Goal: Transaction & Acquisition: Purchase product/service

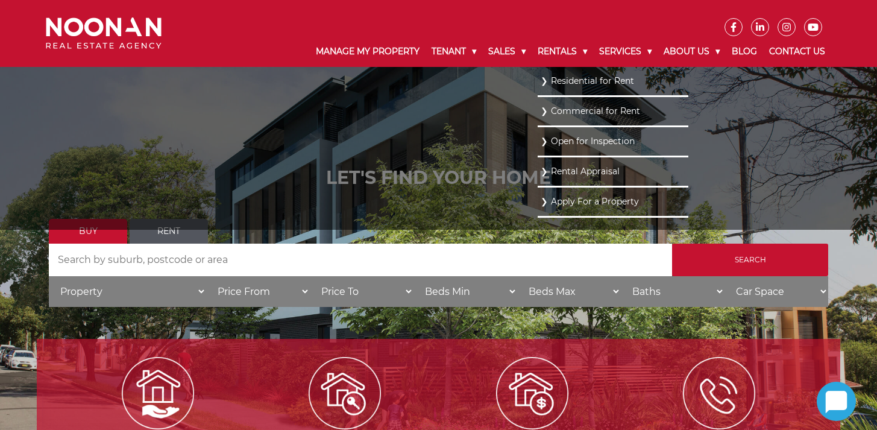
click at [574, 80] on link "Residential for Rent" at bounding box center [613, 81] width 145 height 16
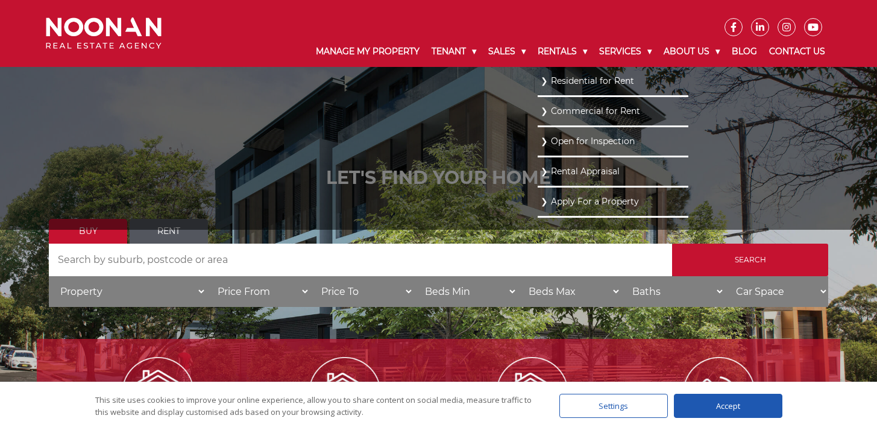
click at [574, 80] on link "Residential for Rent" at bounding box center [613, 81] width 145 height 16
click at [547, 79] on link "Residential for Rent" at bounding box center [613, 81] width 145 height 16
click at [543, 80] on link "Residential for Rent" at bounding box center [613, 81] width 145 height 16
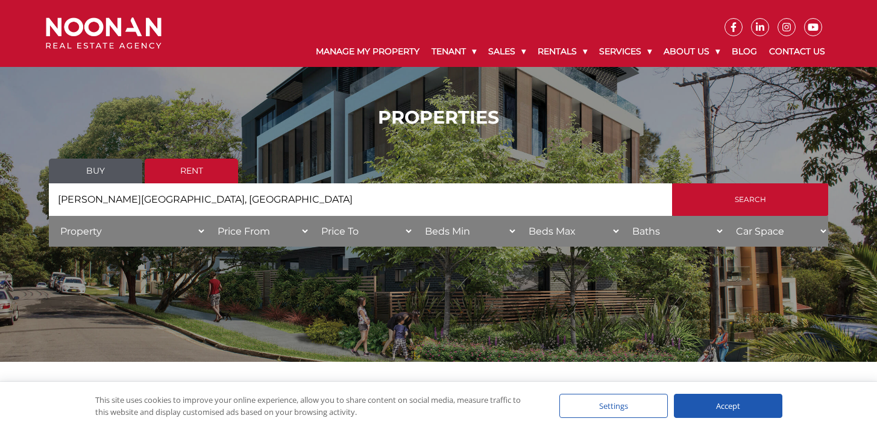
click at [185, 182] on link "Rent" at bounding box center [191, 171] width 93 height 25
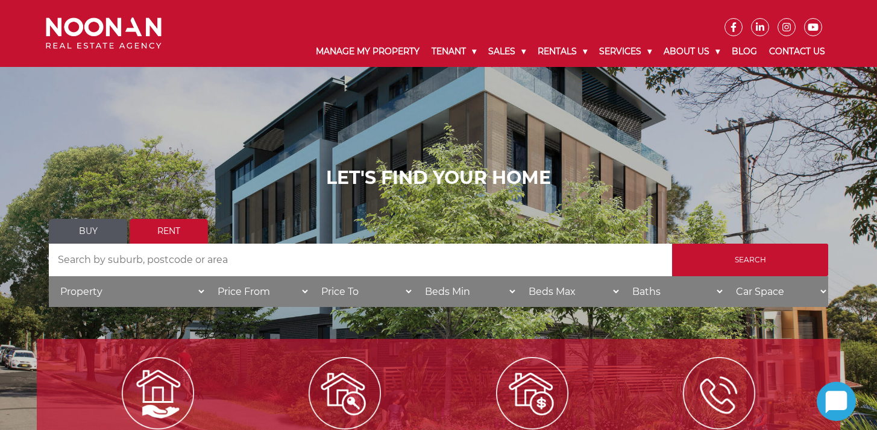
click at [191, 177] on h1 "LET'S FIND YOUR HOME" at bounding box center [439, 178] width 780 height 22
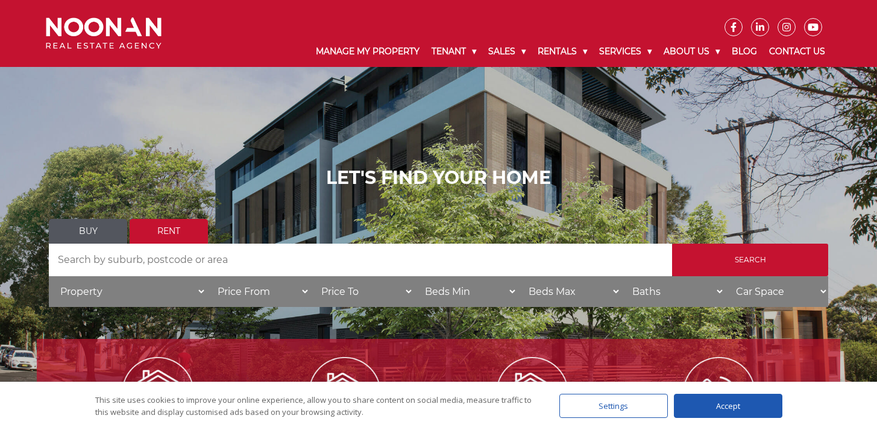
click at [197, 235] on link "Rent" at bounding box center [169, 231] width 78 height 25
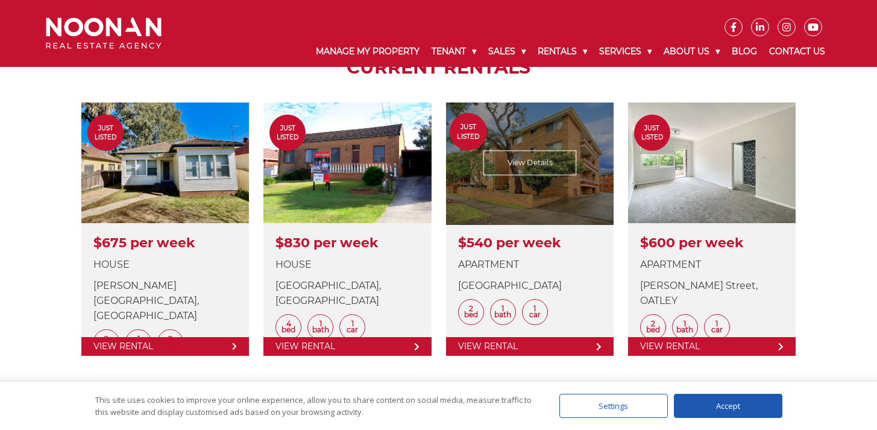
scroll to position [457, 0]
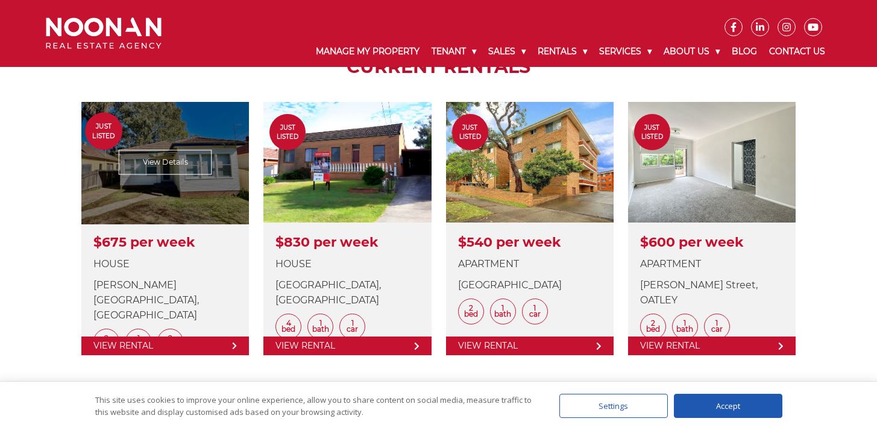
click at [147, 156] on link at bounding box center [165, 228] width 168 height 253
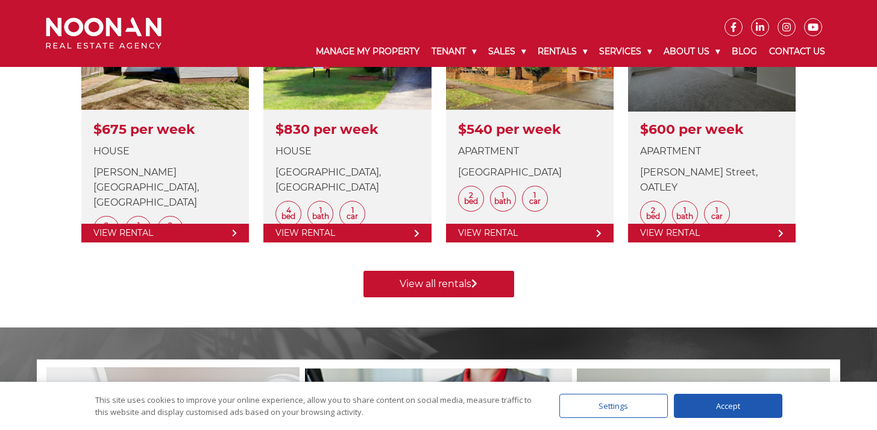
scroll to position [572, 0]
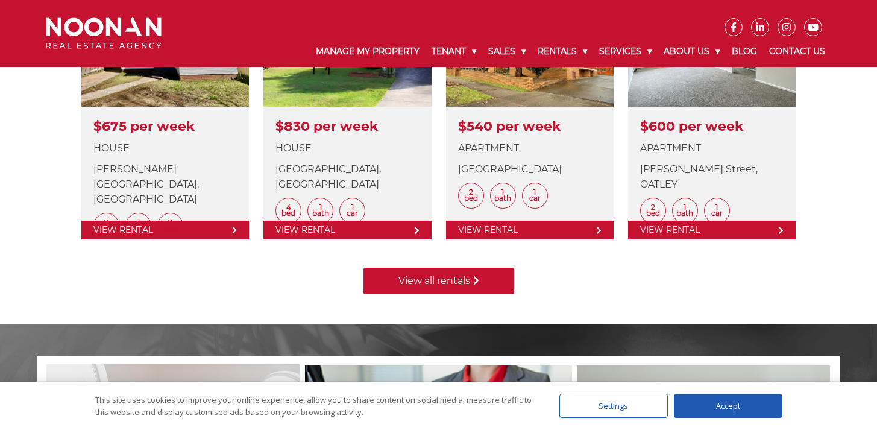
click at [460, 281] on link "View all rentals" at bounding box center [439, 281] width 151 height 27
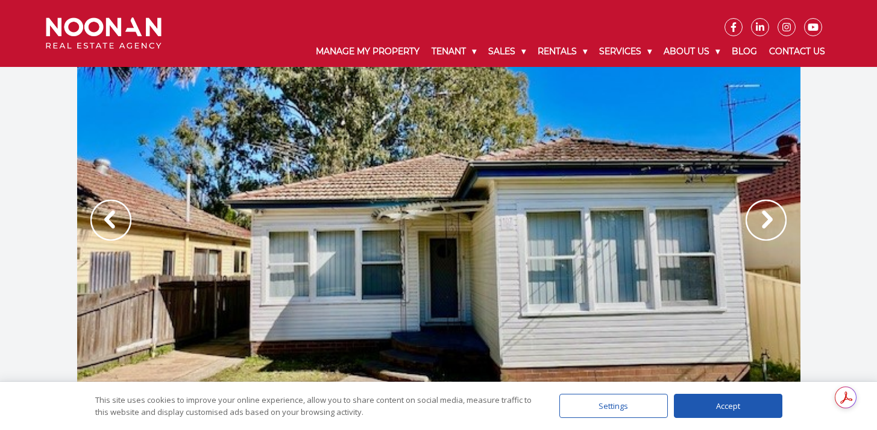
click at [758, 220] on img at bounding box center [766, 220] width 41 height 41
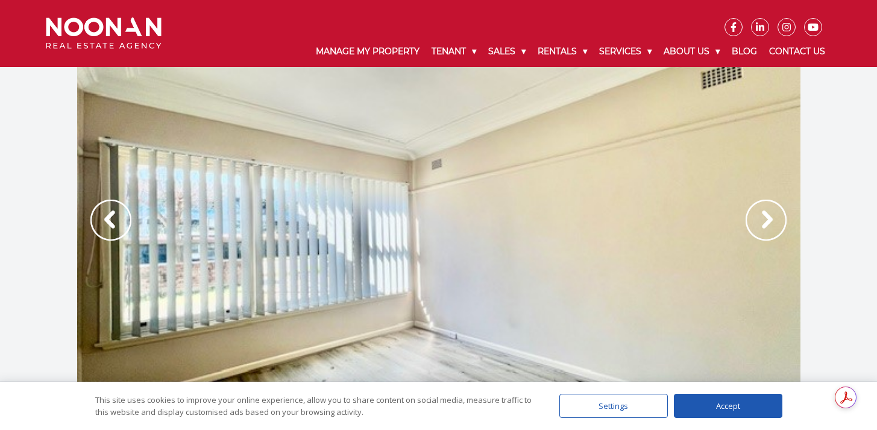
click at [757, 220] on img at bounding box center [766, 220] width 41 height 41
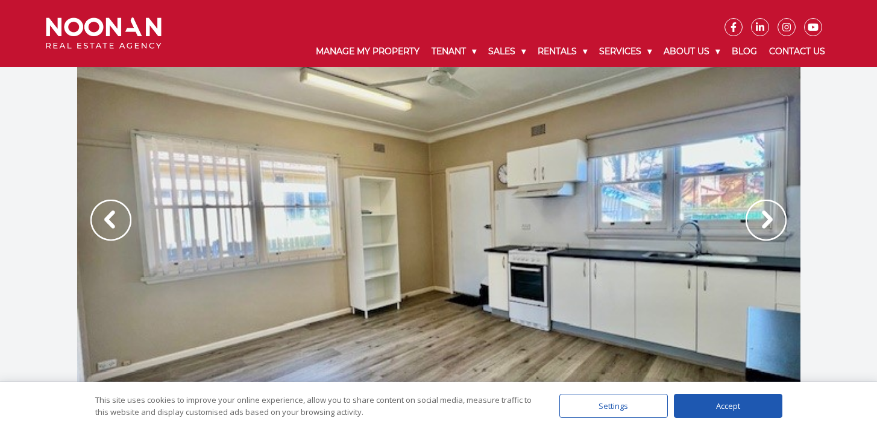
scroll to position [2, 0]
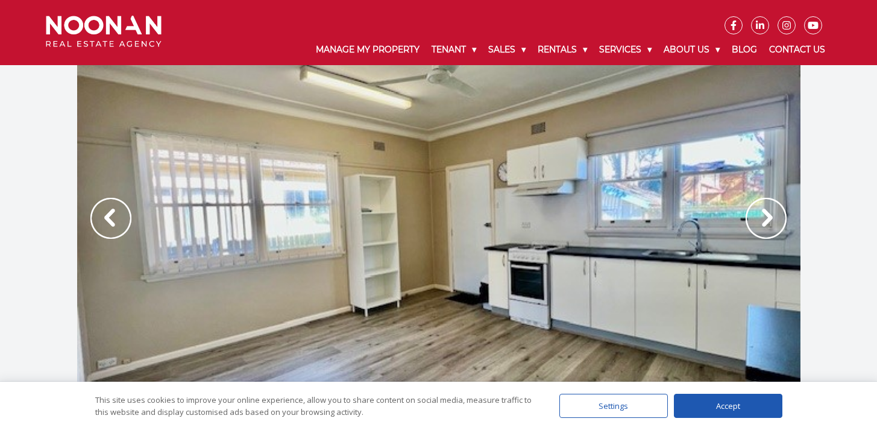
click at [757, 220] on img at bounding box center [766, 218] width 41 height 41
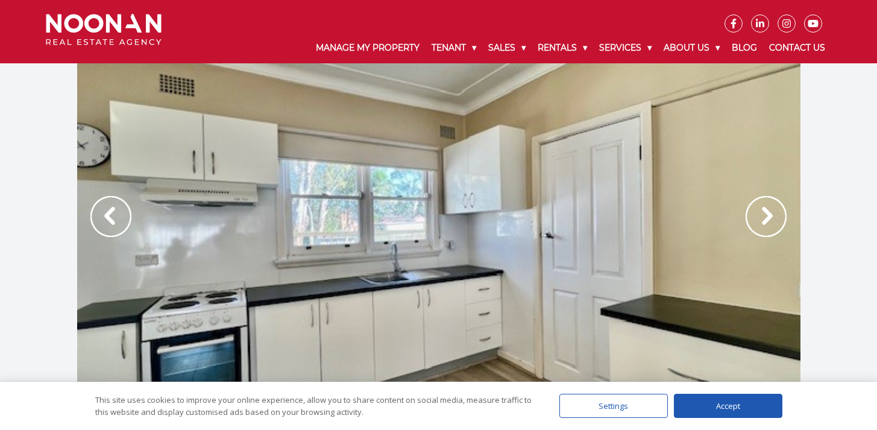
scroll to position [0, 0]
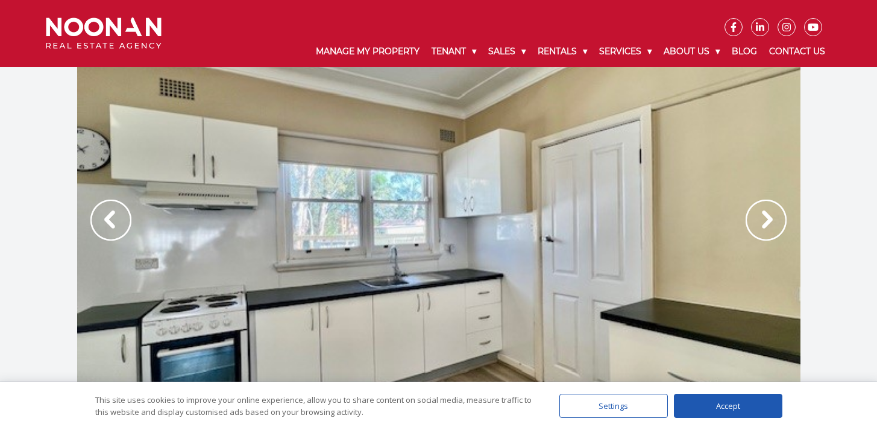
click at [757, 220] on img at bounding box center [766, 220] width 41 height 41
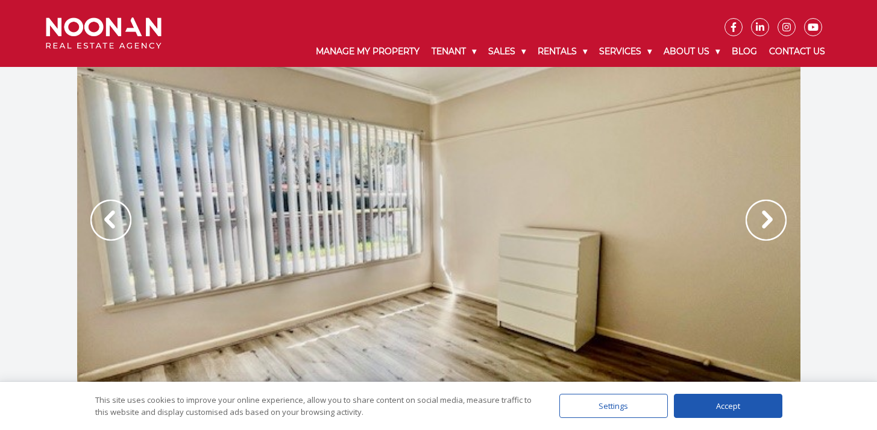
click at [758, 220] on img at bounding box center [766, 220] width 41 height 41
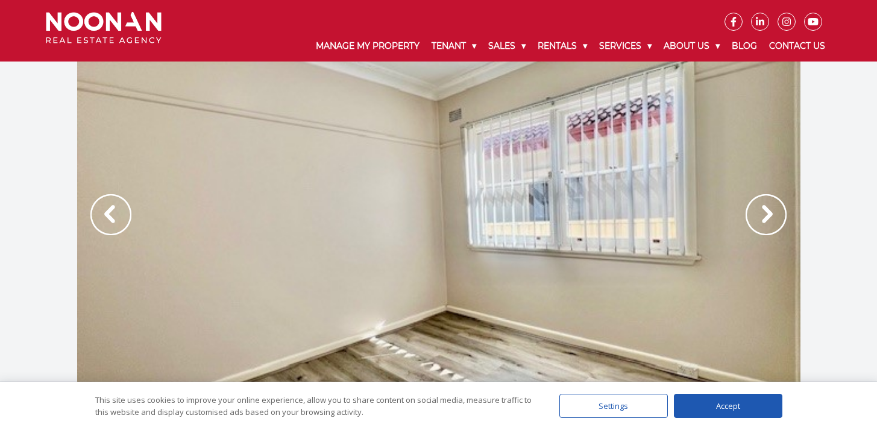
click at [758, 220] on img at bounding box center [766, 214] width 41 height 41
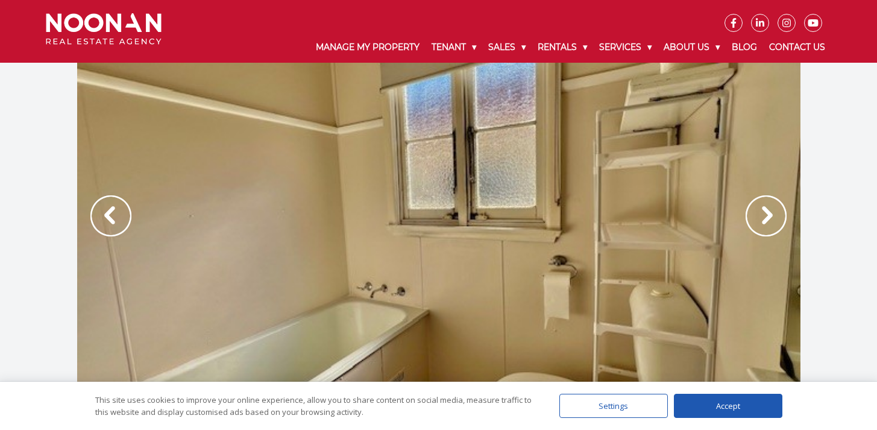
click at [758, 220] on img at bounding box center [766, 215] width 41 height 41
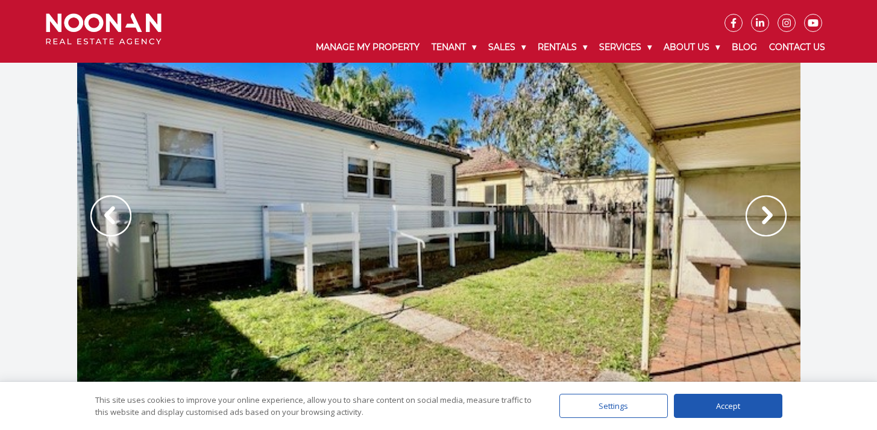
click at [758, 220] on img at bounding box center [766, 215] width 41 height 41
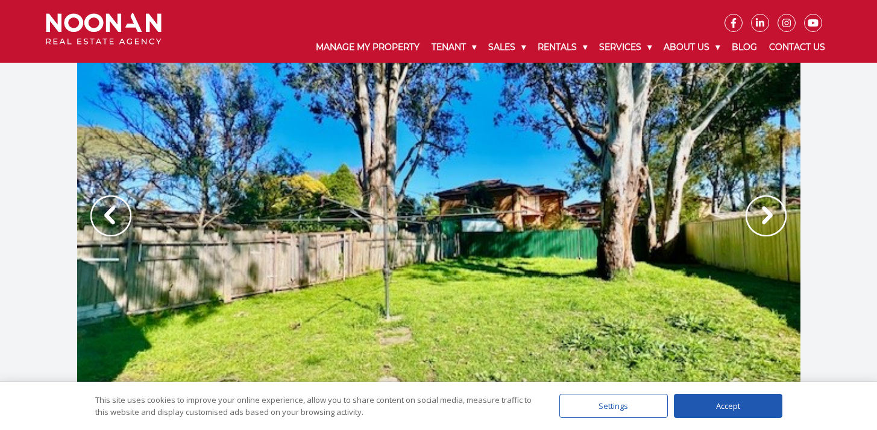
click at [758, 220] on img at bounding box center [766, 215] width 41 height 41
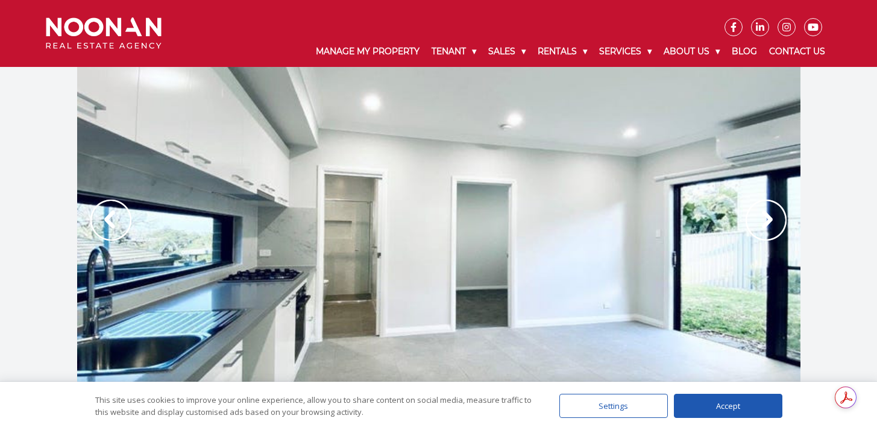
click at [774, 221] on img at bounding box center [766, 220] width 41 height 41
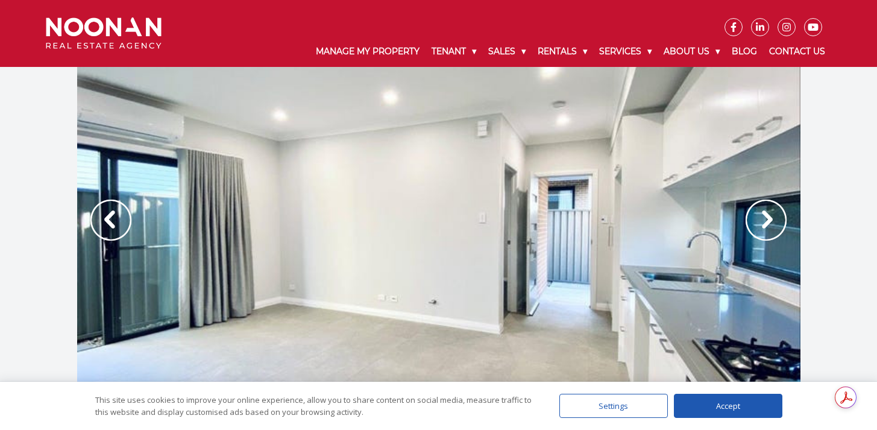
click at [774, 221] on img at bounding box center [766, 220] width 41 height 41
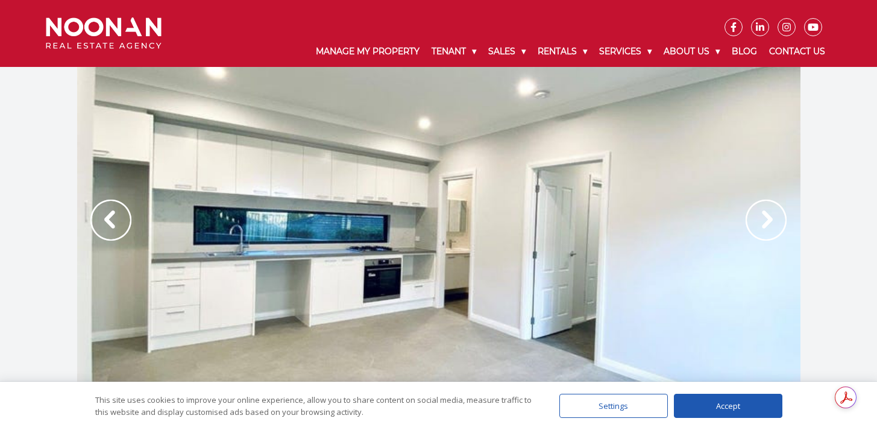
click at [774, 221] on img at bounding box center [766, 220] width 41 height 41
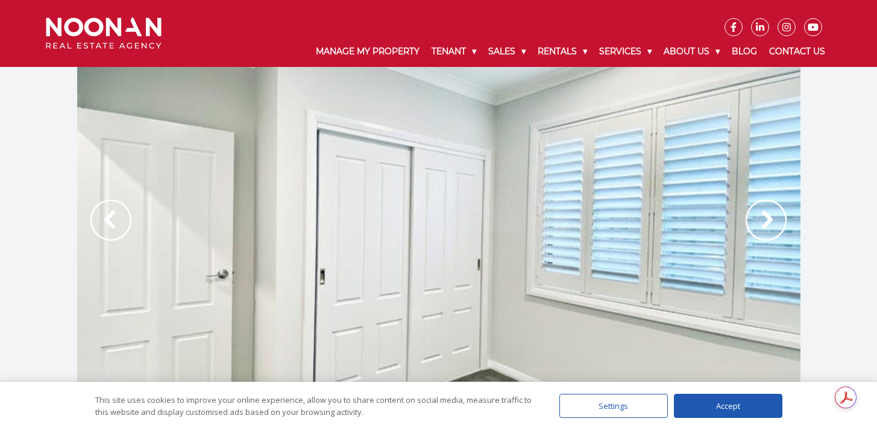
click at [774, 221] on img at bounding box center [766, 220] width 41 height 41
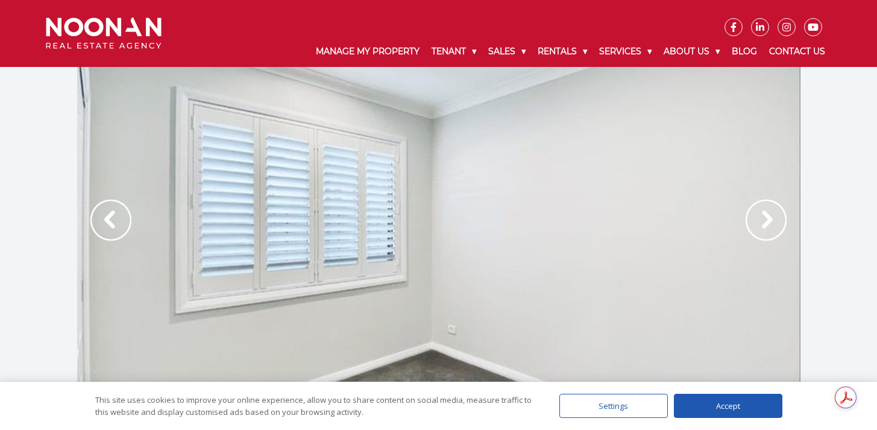
click at [774, 221] on img at bounding box center [766, 220] width 41 height 41
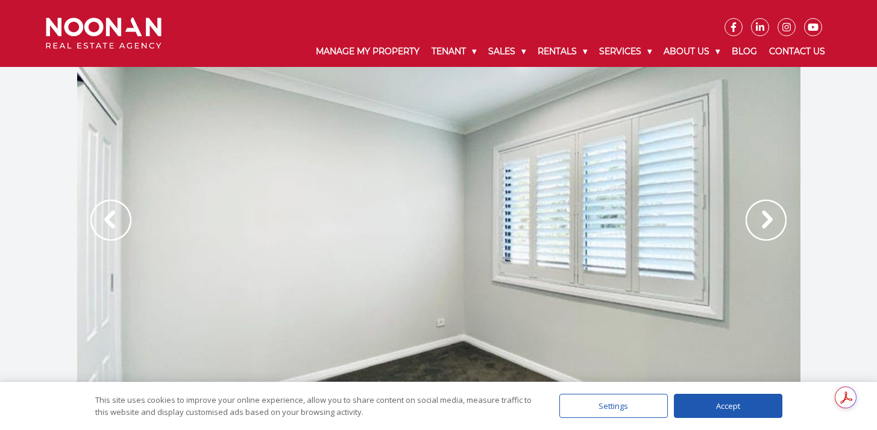
click at [774, 221] on img at bounding box center [766, 220] width 41 height 41
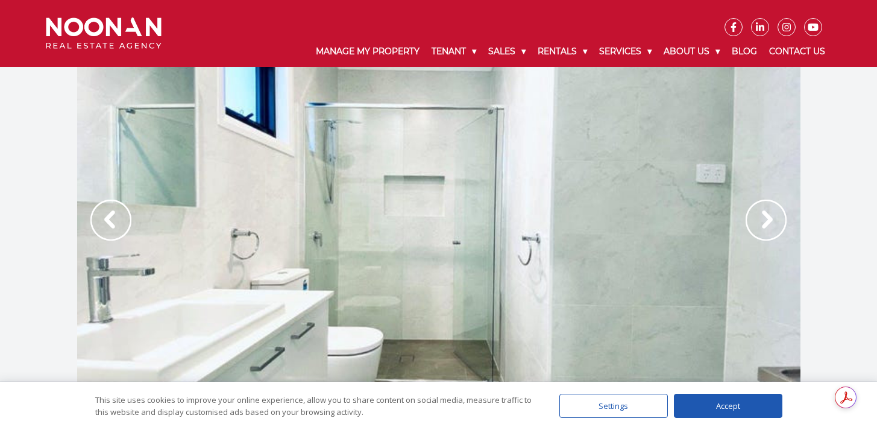
click at [774, 221] on img at bounding box center [766, 220] width 41 height 41
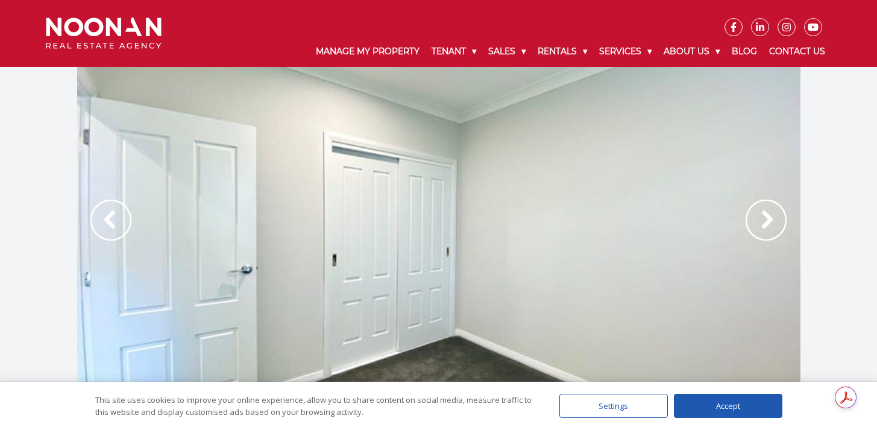
click at [774, 221] on img at bounding box center [766, 220] width 41 height 41
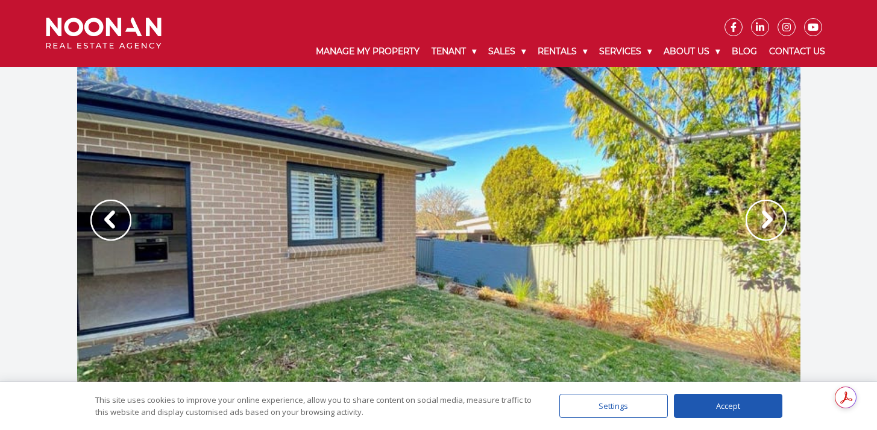
click at [774, 221] on img at bounding box center [766, 220] width 41 height 41
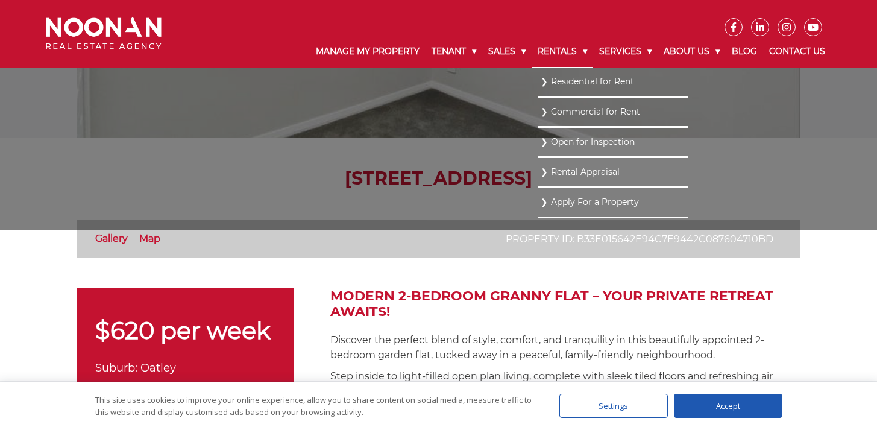
scroll to position [192, 0]
